Goal: Transaction & Acquisition: Purchase product/service

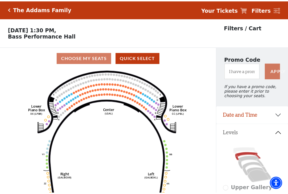
scroll to position [26, 0]
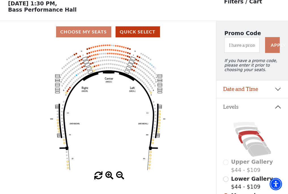
scroll to position [26, 0]
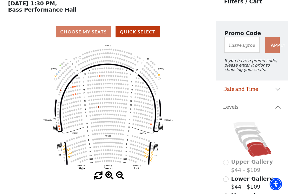
scroll to position [26, 0]
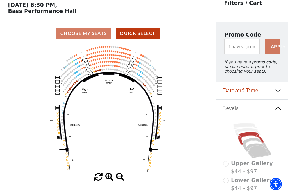
scroll to position [26, 0]
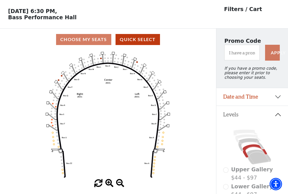
scroll to position [26, 0]
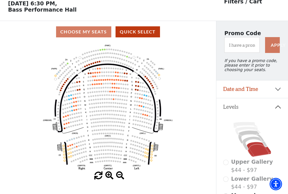
scroll to position [26, 0]
